Goal: Transaction & Acquisition: Purchase product/service

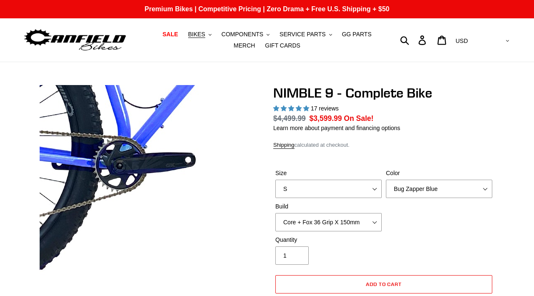
select select "highest-rating"
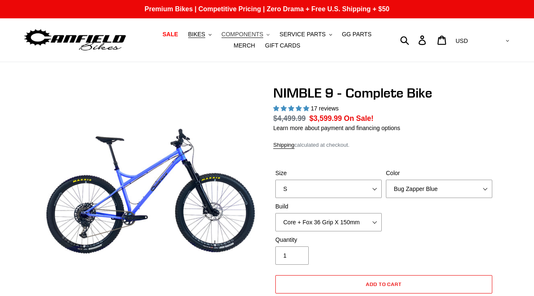
click at [245, 34] on span "COMPONENTS" at bounding box center [242, 34] width 42 height 7
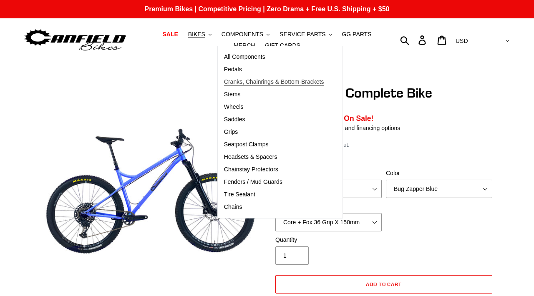
click at [229, 80] on span "Cranks, Chainrings & Bottom-Brackets" at bounding box center [274, 81] width 100 height 7
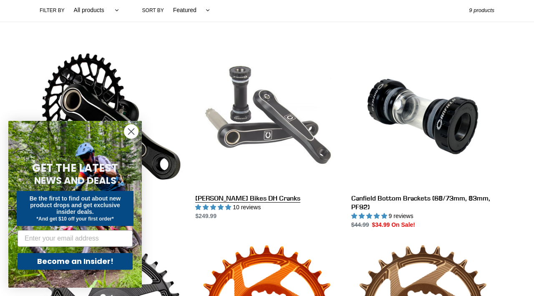
scroll to position [206, 0]
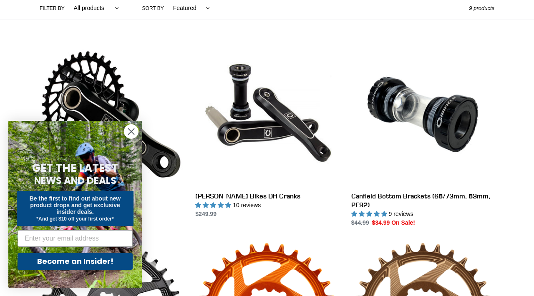
click at [132, 129] on circle "Close dialog" at bounding box center [131, 132] width 14 height 14
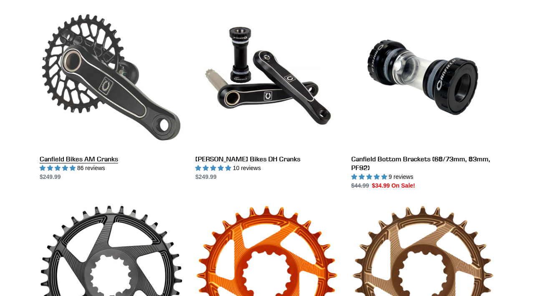
scroll to position [244, 0]
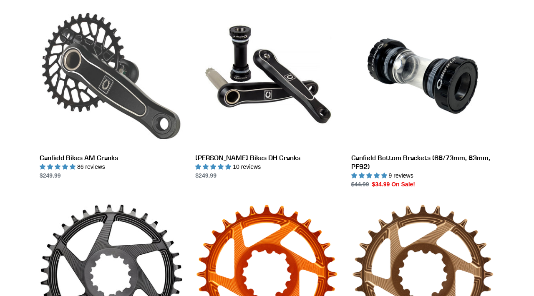
click at [116, 123] on link "Canfield Bikes AM Cranks" at bounding box center [111, 93] width 143 height 176
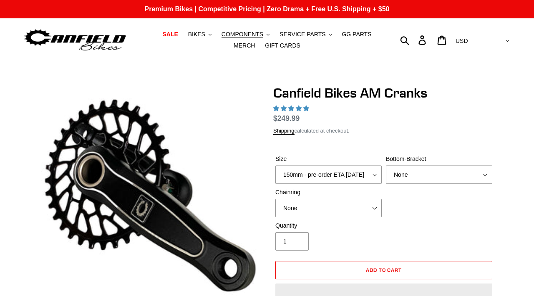
select select "highest-rating"
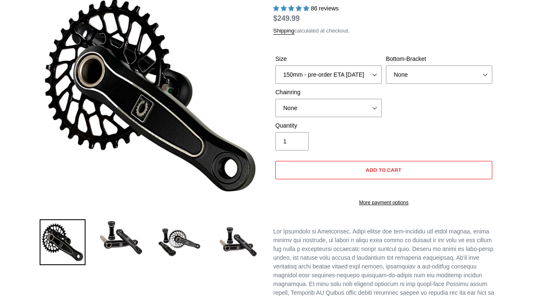
scroll to position [101, 0]
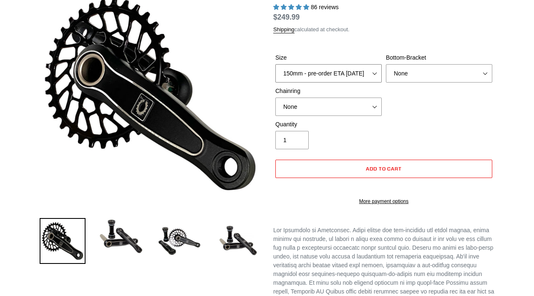
click at [348, 69] on select "150mm - pre-order ETA 9/30/25 155mm - pre-order ETA 9/30/25 160mm - pre-order E…" at bounding box center [328, 73] width 106 height 18
click at [342, 75] on select "150mm - pre-order ETA 9/30/25 155mm - pre-order ETA 9/30/25 160mm - pre-order E…" at bounding box center [328, 73] width 106 height 18
select select "170mm"
click at [338, 101] on select "None 30t Round (Boost 148) 30t Oval (Boost 148) 32t Round (Boost 148) 32t Oval …" at bounding box center [328, 107] width 106 height 18
click at [341, 104] on select "None 30t Round (Boost 148) 30t Oval (Boost 148) 32t Round (Boost 148) 32t Oval …" at bounding box center [328, 107] width 106 height 18
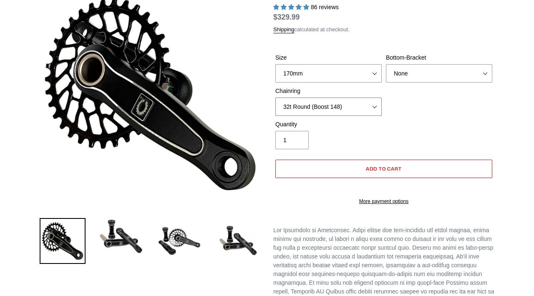
select select "None"
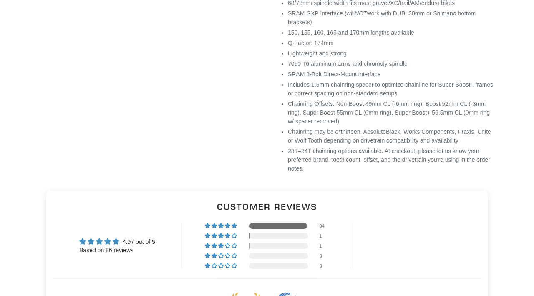
scroll to position [542, 0]
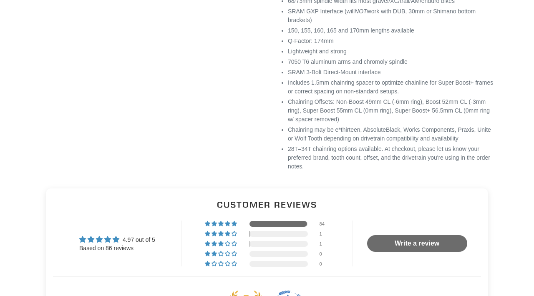
click at [390, 96] on li "Includes 1.5mm chainring spacer to optimize chainline for Super Boost+ frames o…" at bounding box center [391, 87] width 206 height 18
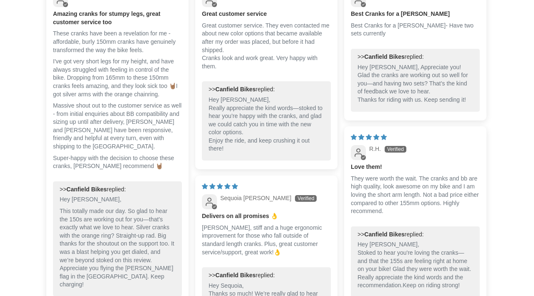
scroll to position [954, 0]
